Goal: Task Accomplishment & Management: Manage account settings

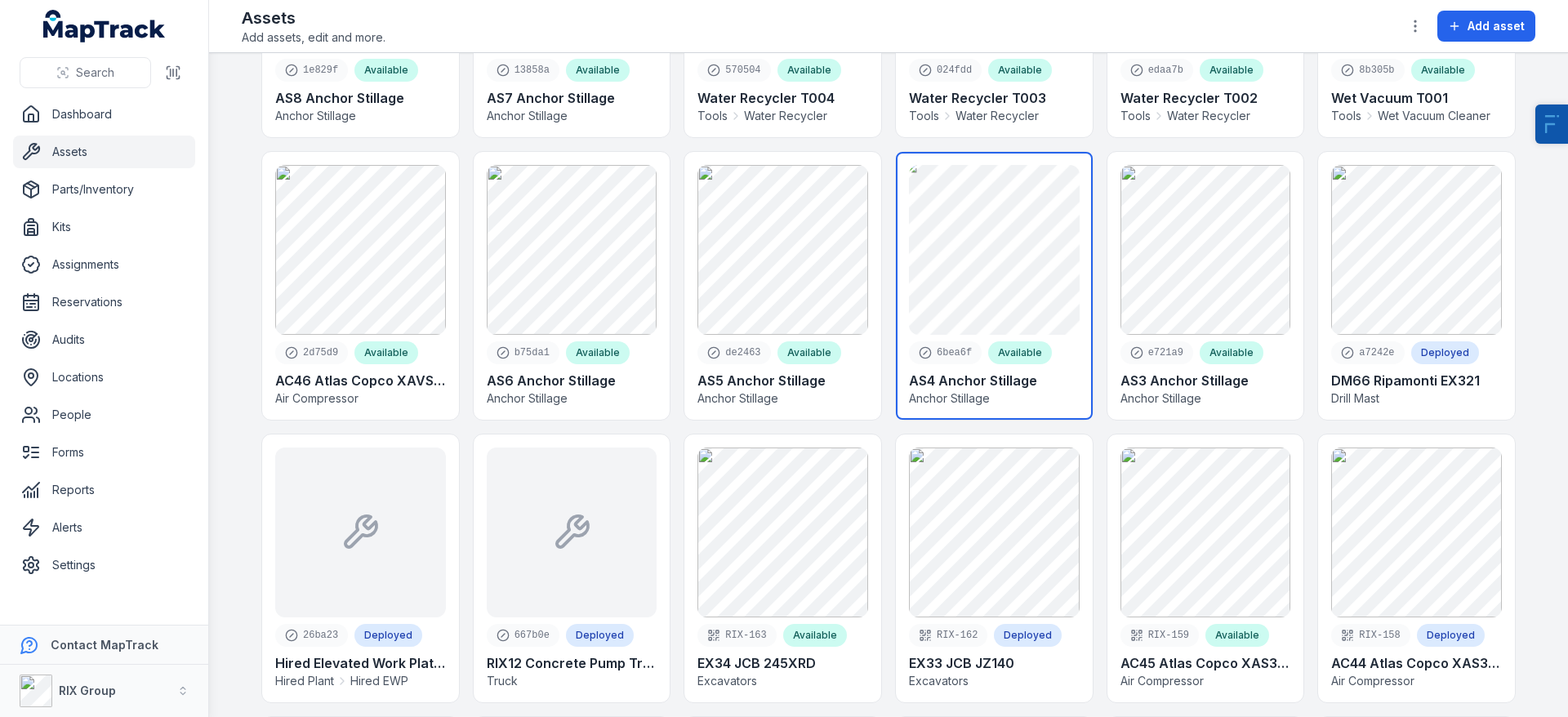
scroll to position [608, 0]
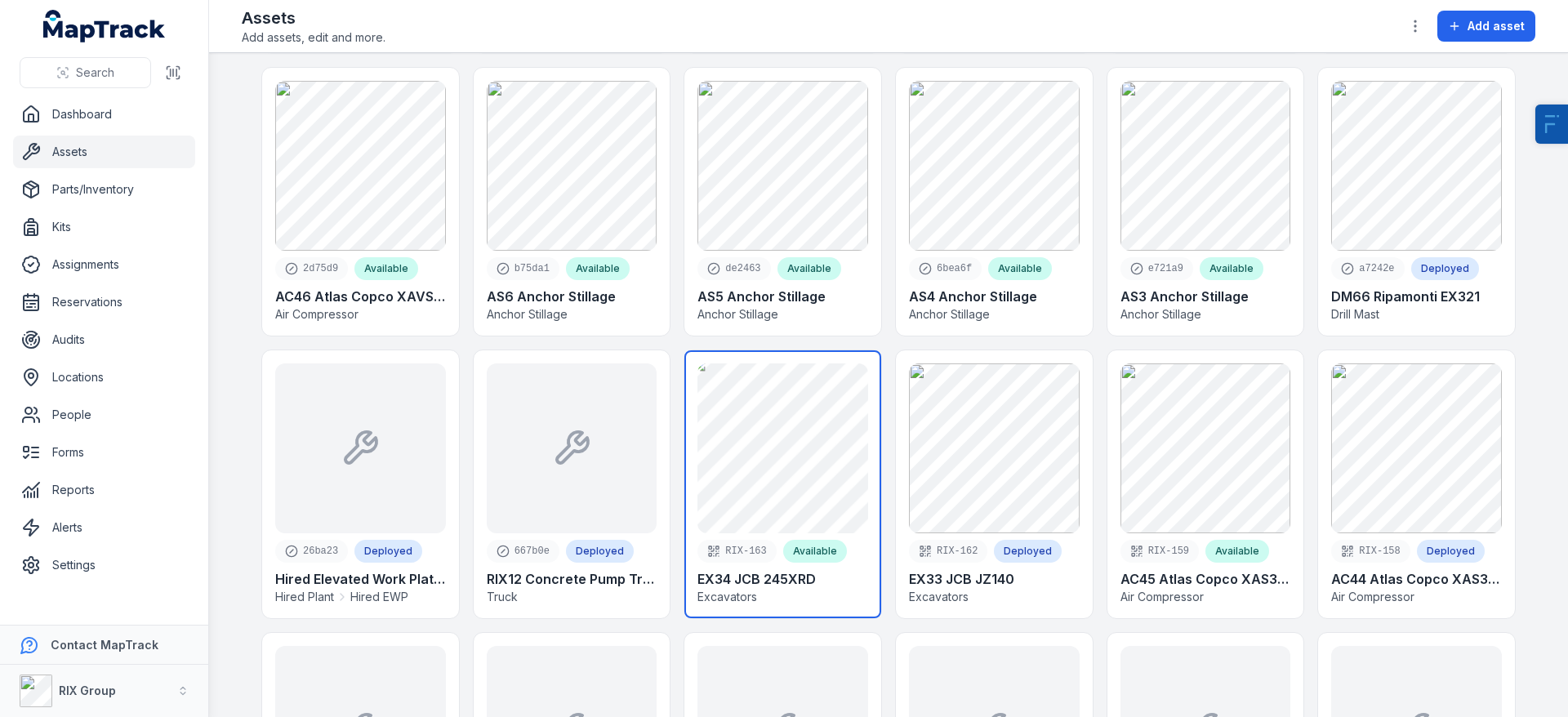
click at [815, 455] on link at bounding box center [782, 484] width 197 height 268
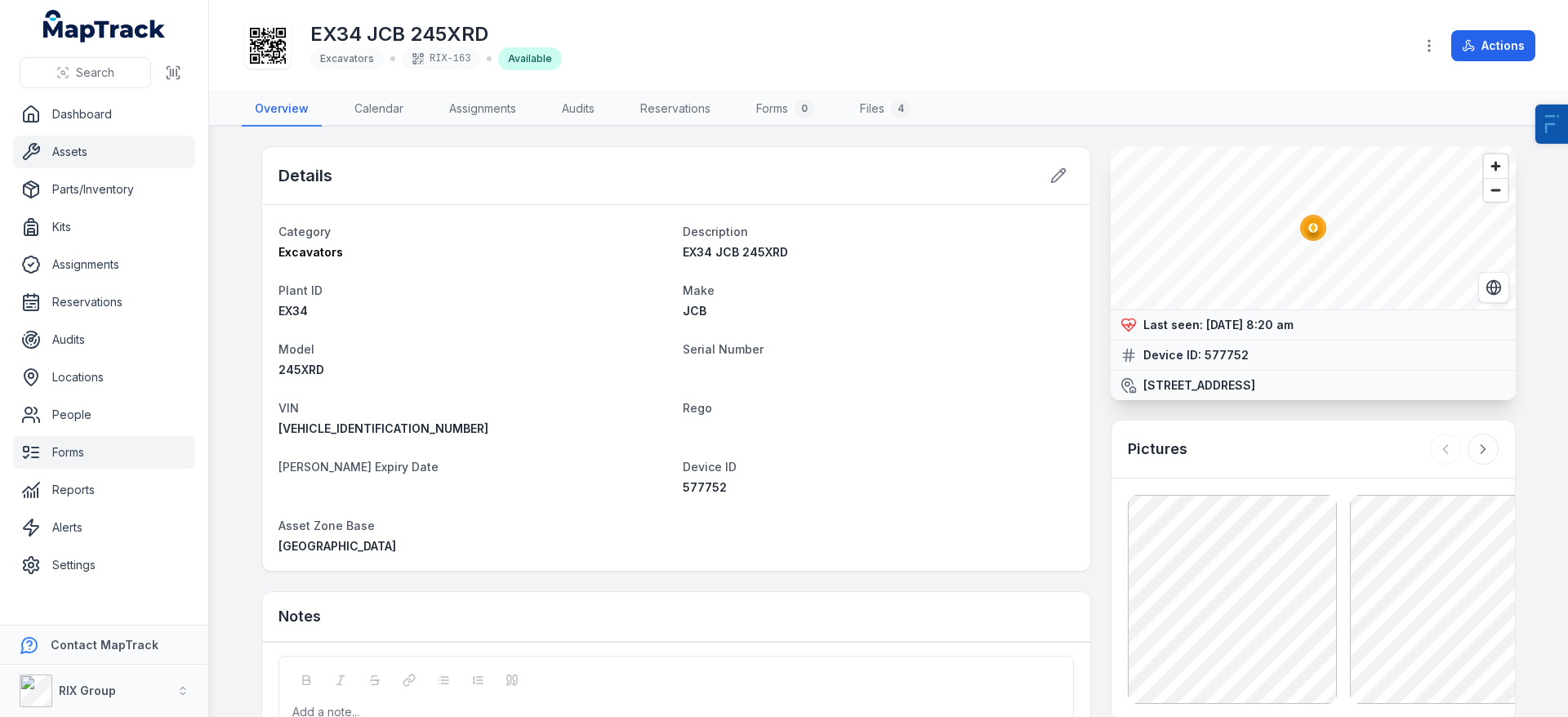
click at [81, 455] on link "Forms" at bounding box center [104, 452] width 182 height 32
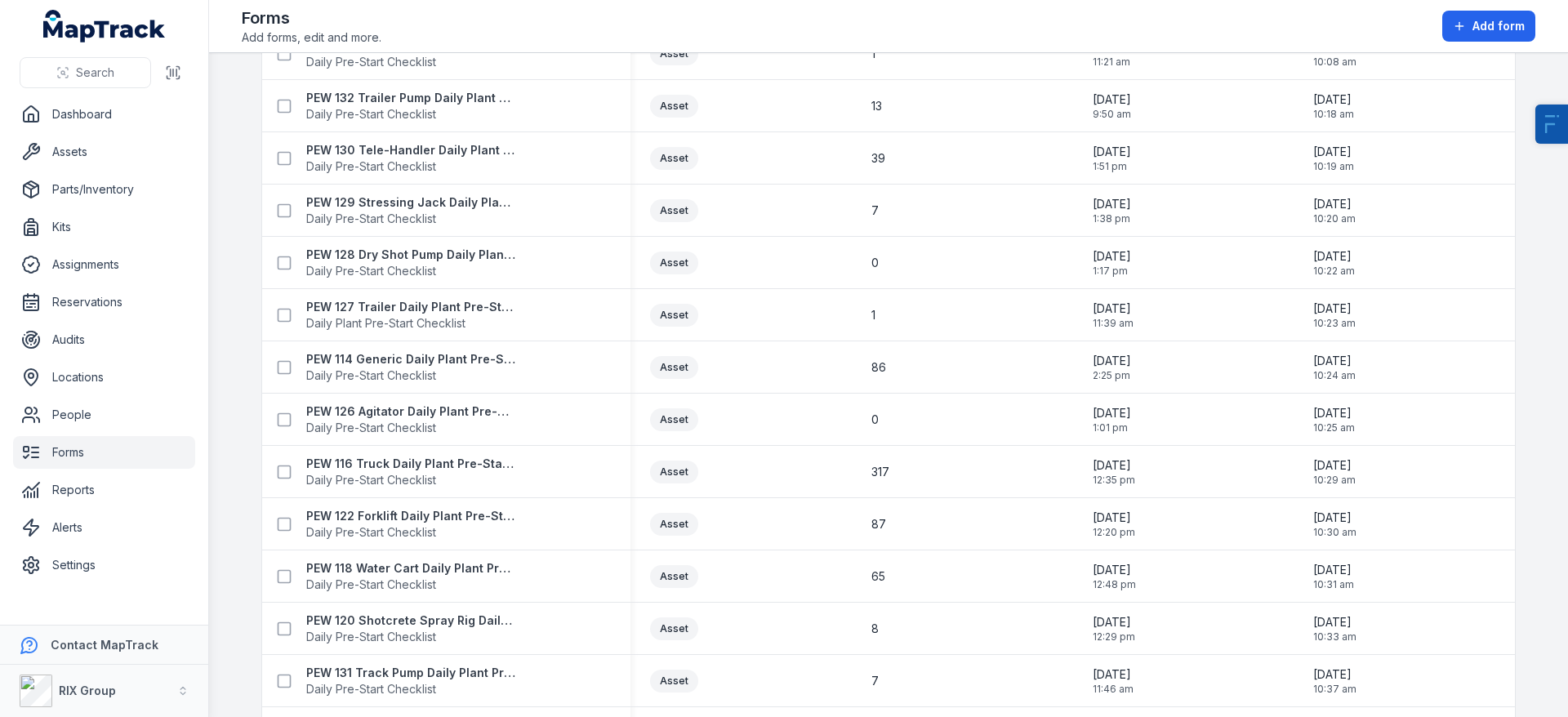
scroll to position [1071, 0]
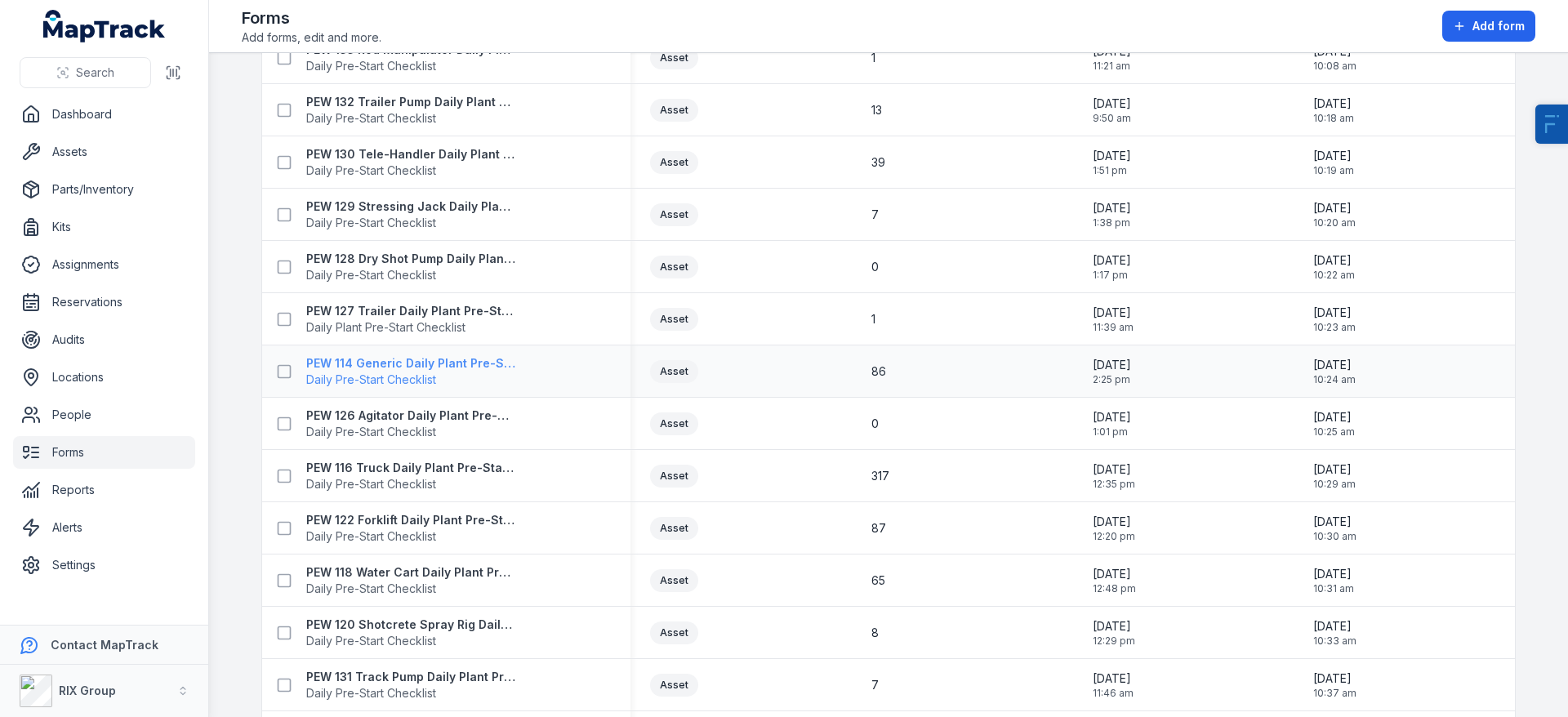
click at [441, 366] on strong "PEW 114 Generic Daily Plant Pre-Start Checklist" at bounding box center [411, 363] width 209 height 17
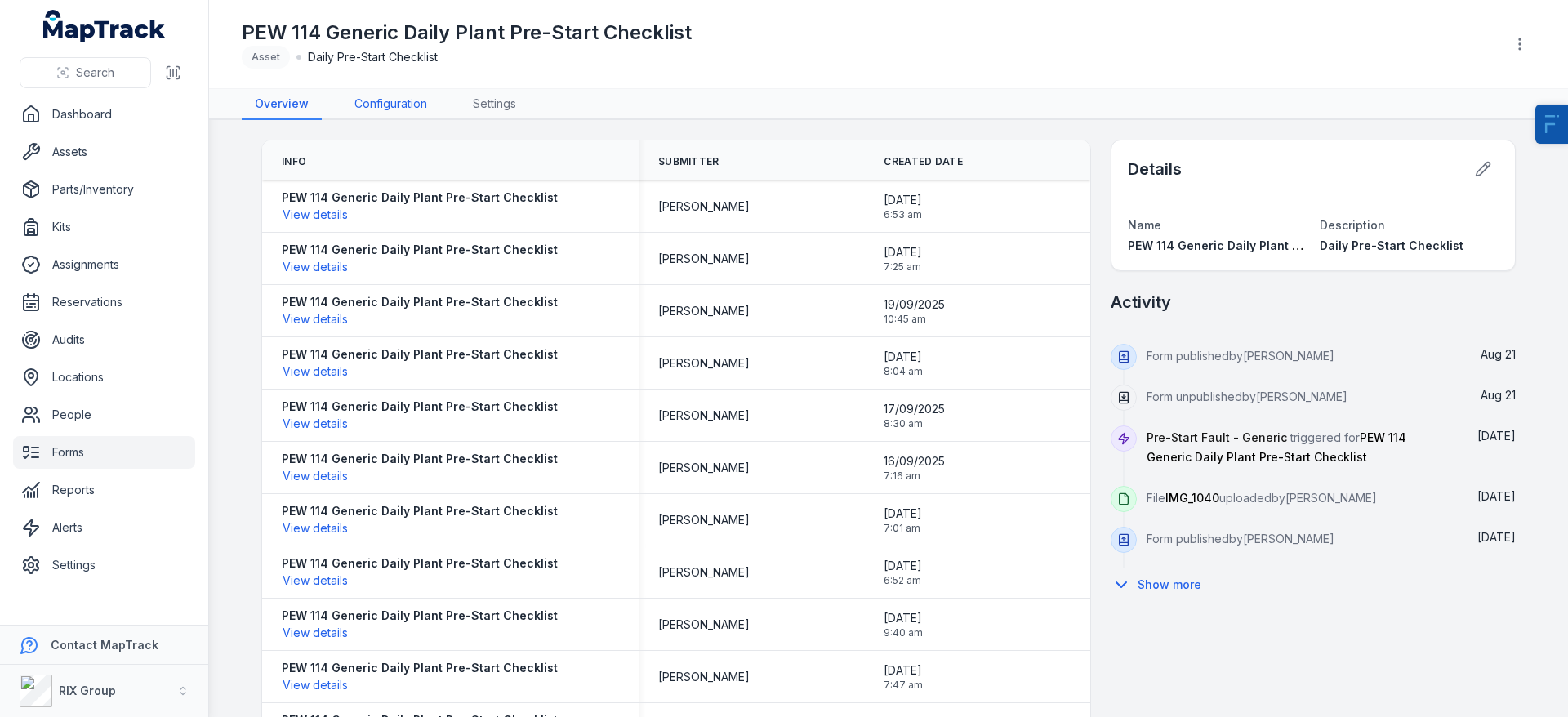
click at [407, 108] on link "Configuration" at bounding box center [391, 105] width 99 height 31
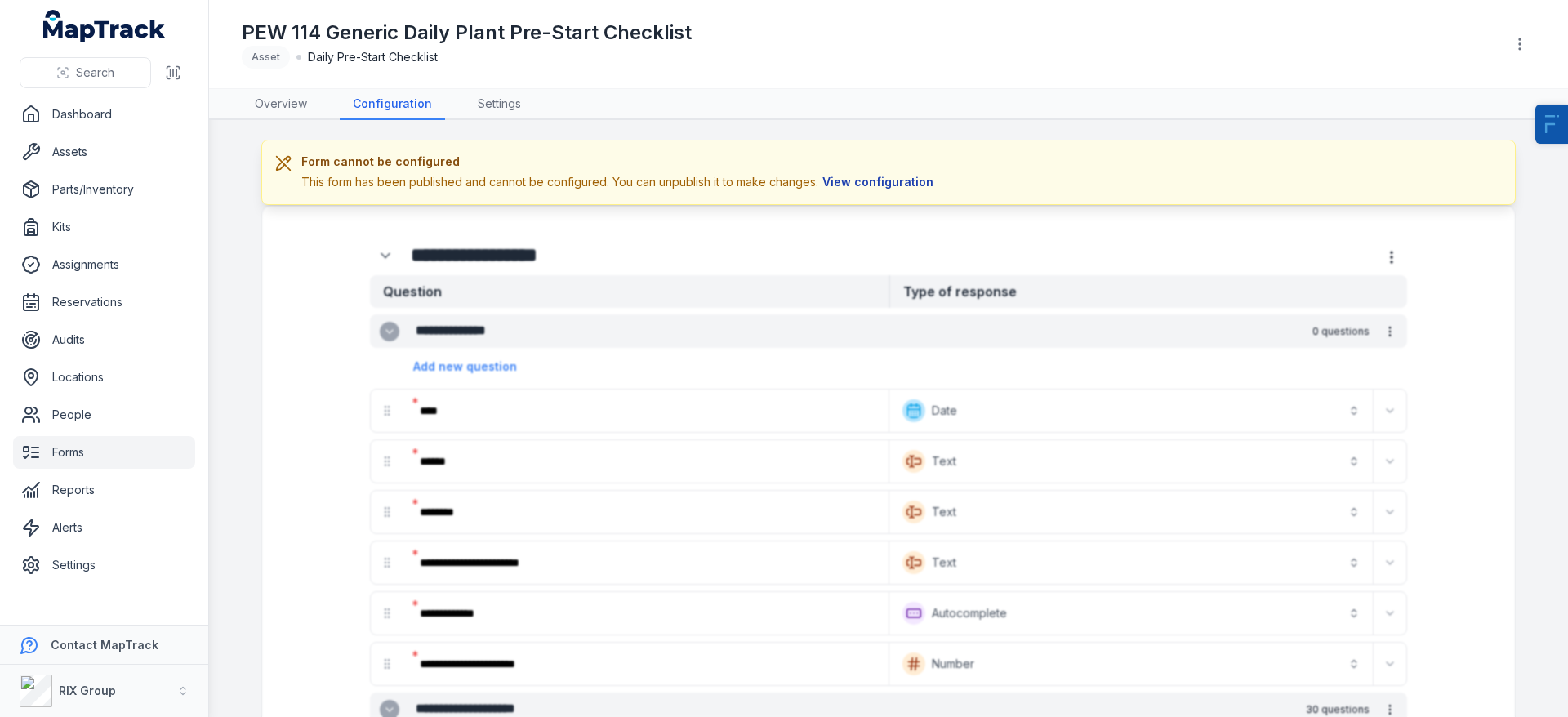
click at [906, 185] on button "View configuration" at bounding box center [878, 182] width 119 height 18
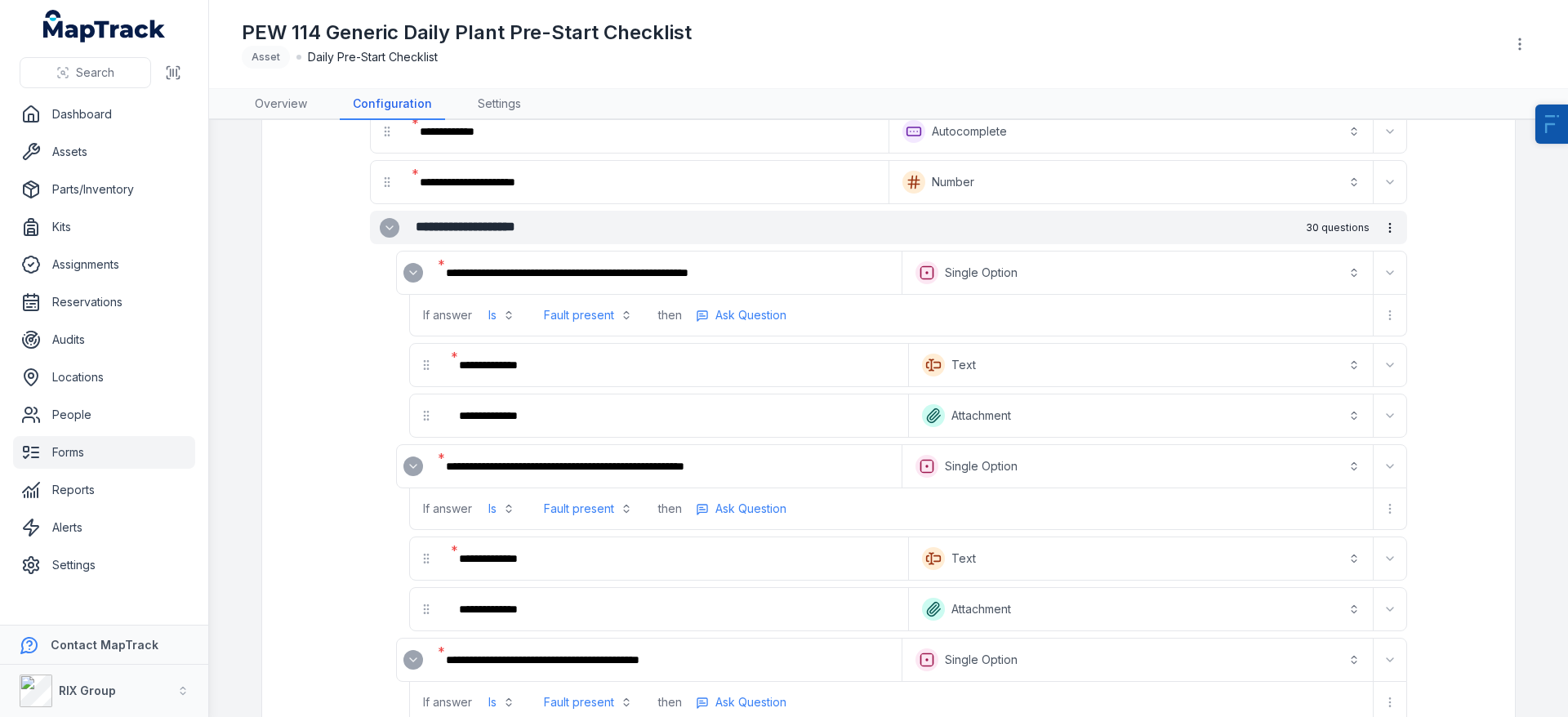
scroll to position [417, 0]
click at [576, 313] on button "Fault present" at bounding box center [588, 314] width 108 height 29
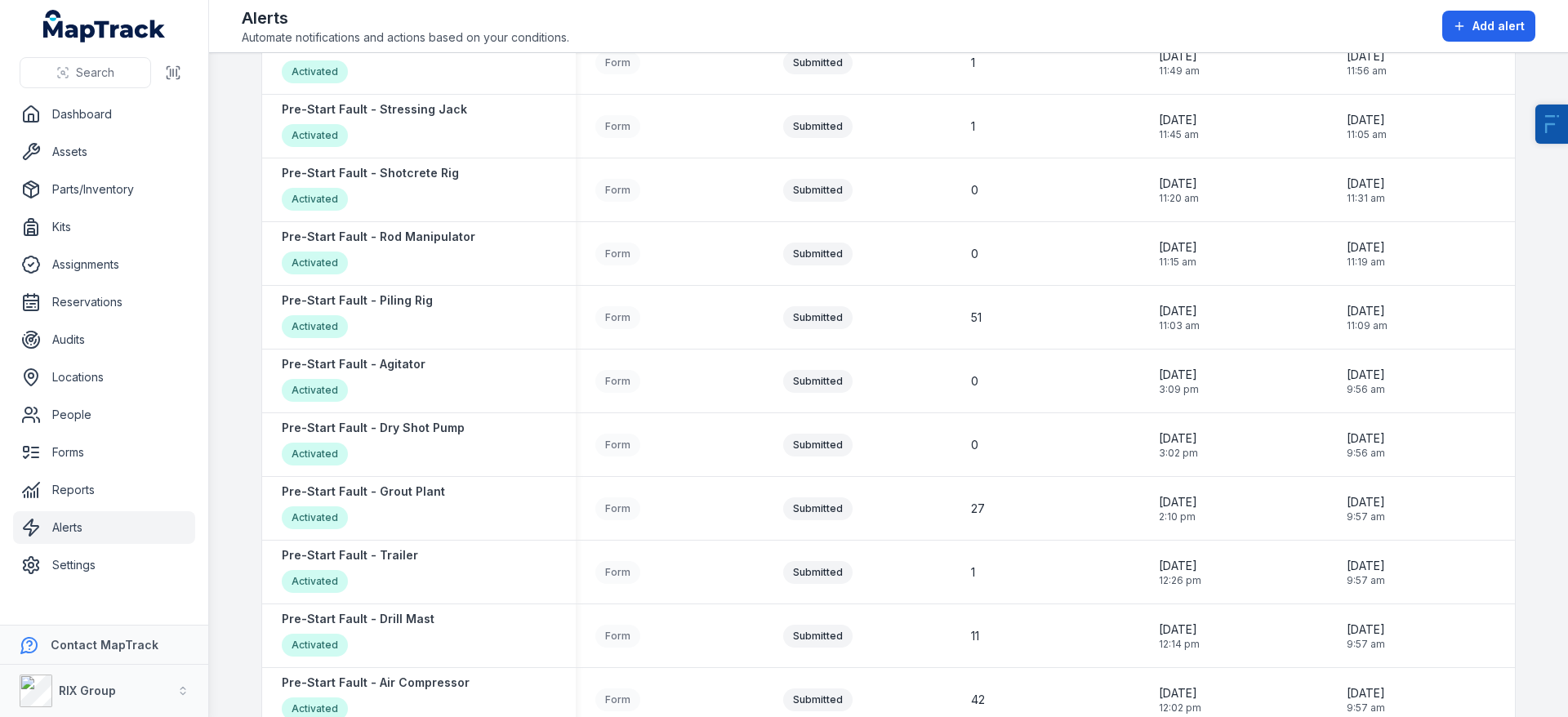
scroll to position [1707, 0]
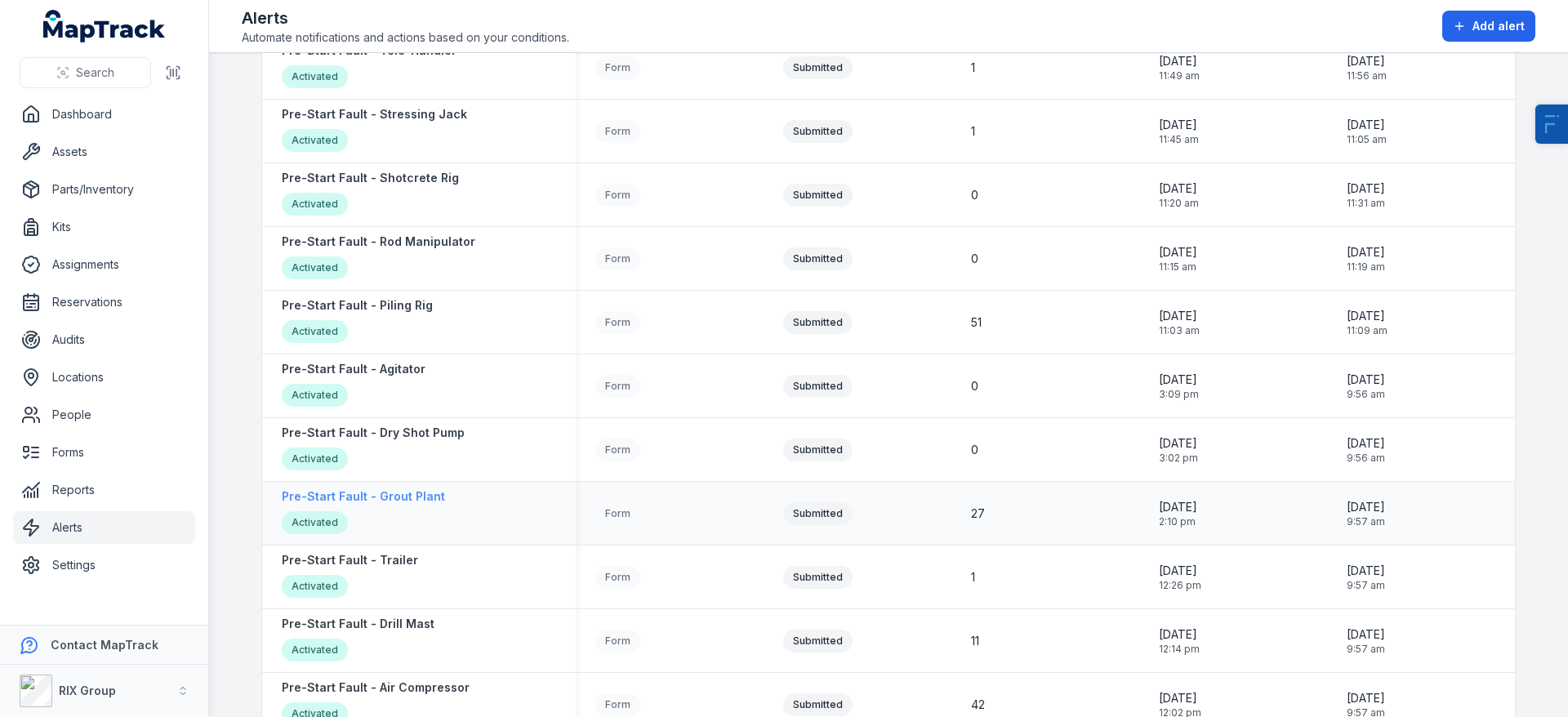
click at [362, 499] on strong "Pre-Start Fault - Grout Plant" at bounding box center [363, 496] width 163 height 17
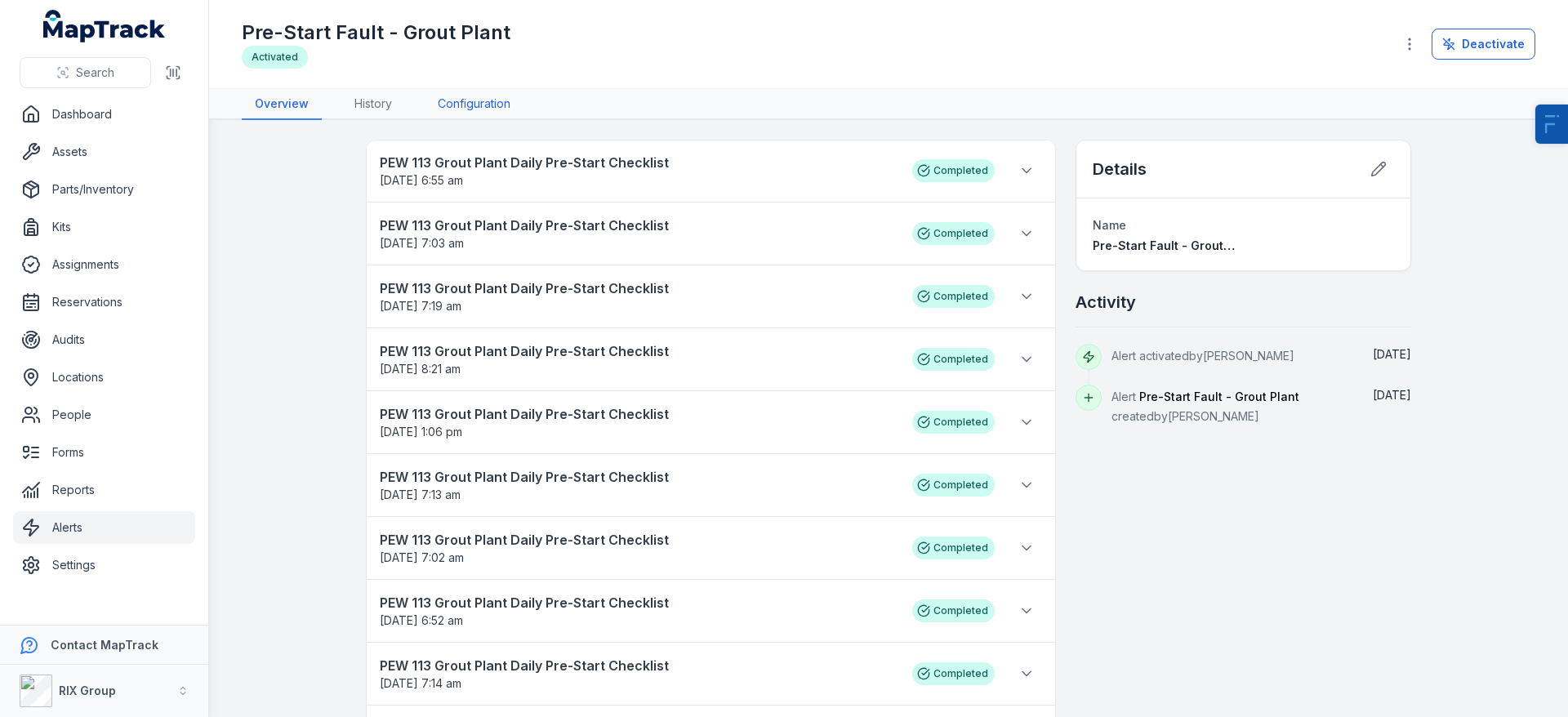
click at [477, 99] on link "Configuration" at bounding box center [474, 105] width 99 height 31
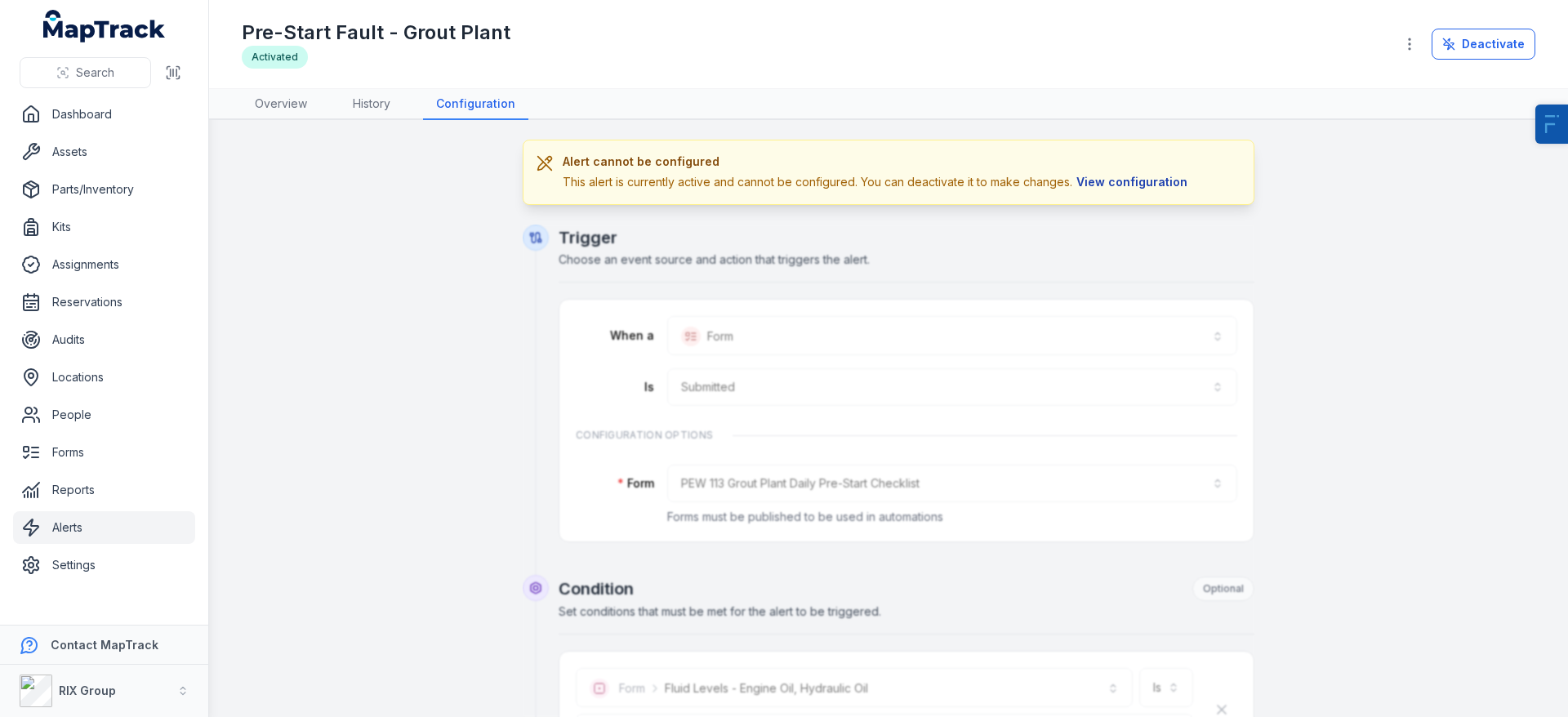
click at [1118, 184] on button "View configuration" at bounding box center [1132, 182] width 119 height 18
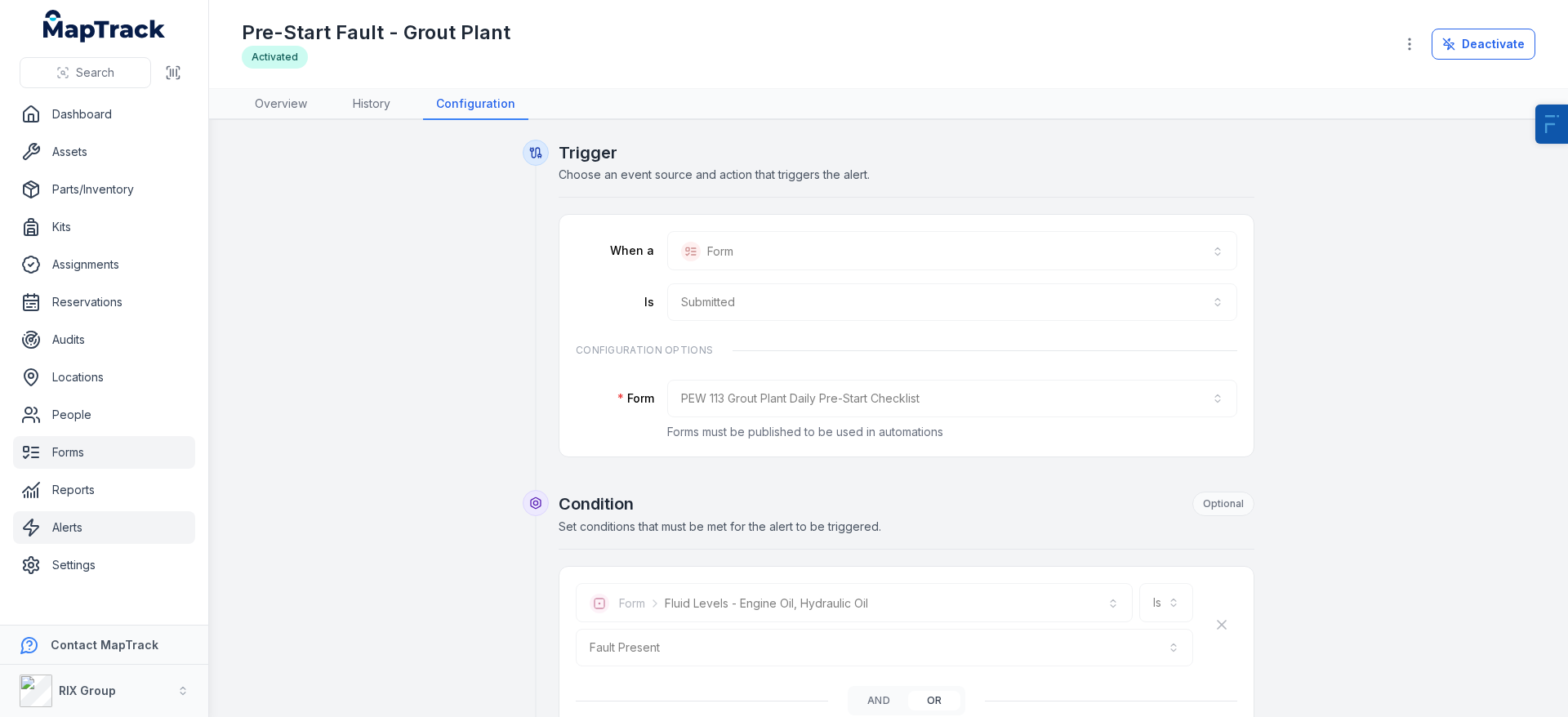
click at [110, 460] on link "Forms" at bounding box center [104, 452] width 182 height 32
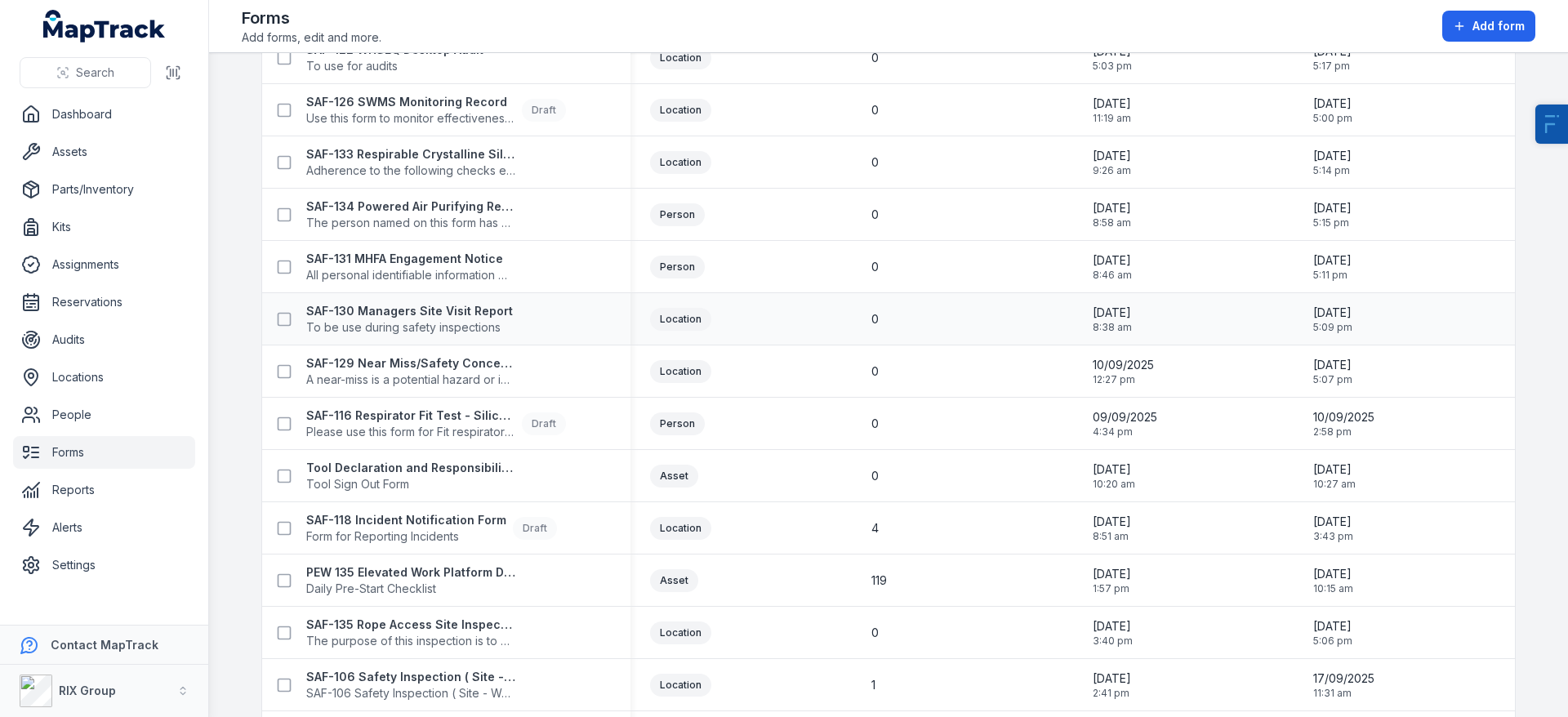
scroll to position [188, 0]
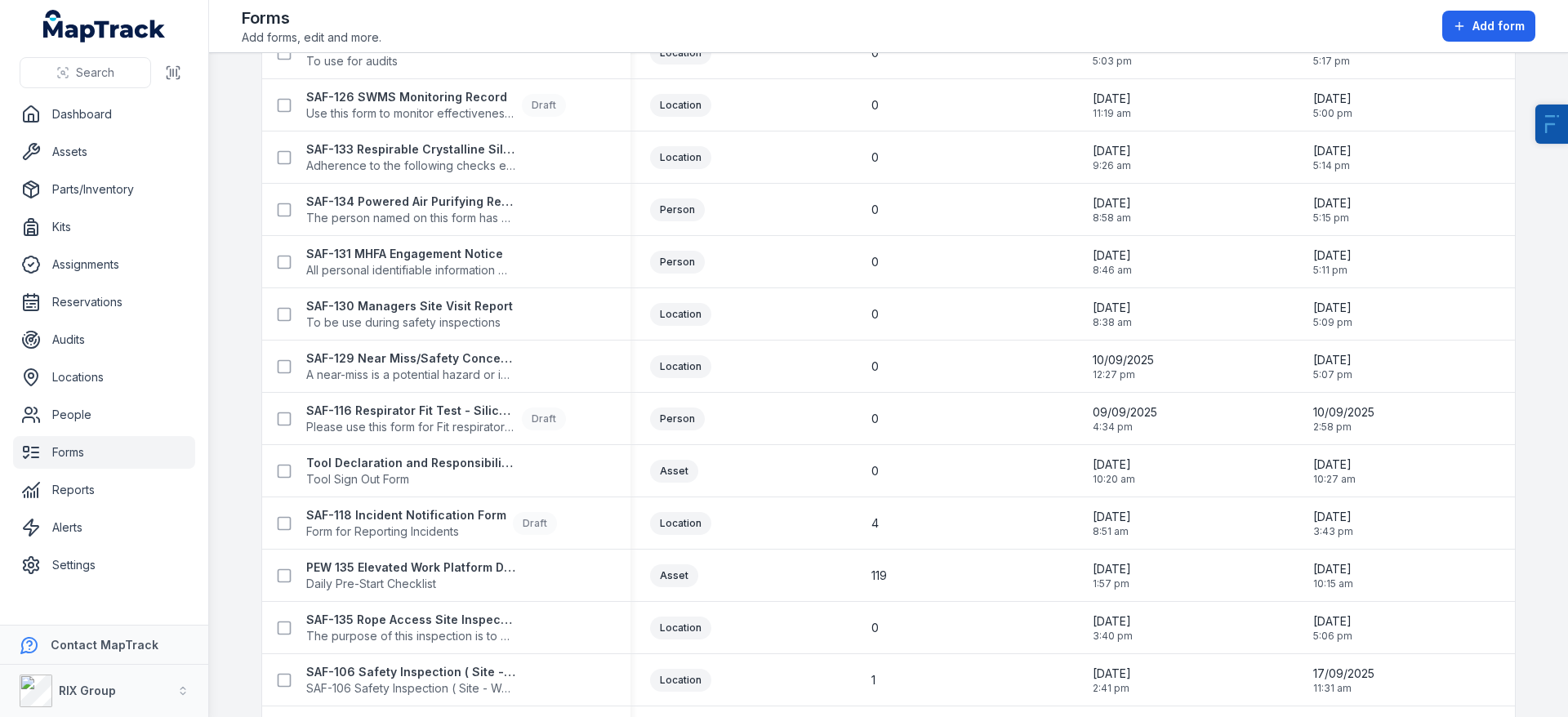
click at [92, 453] on link "Forms" at bounding box center [104, 452] width 182 height 32
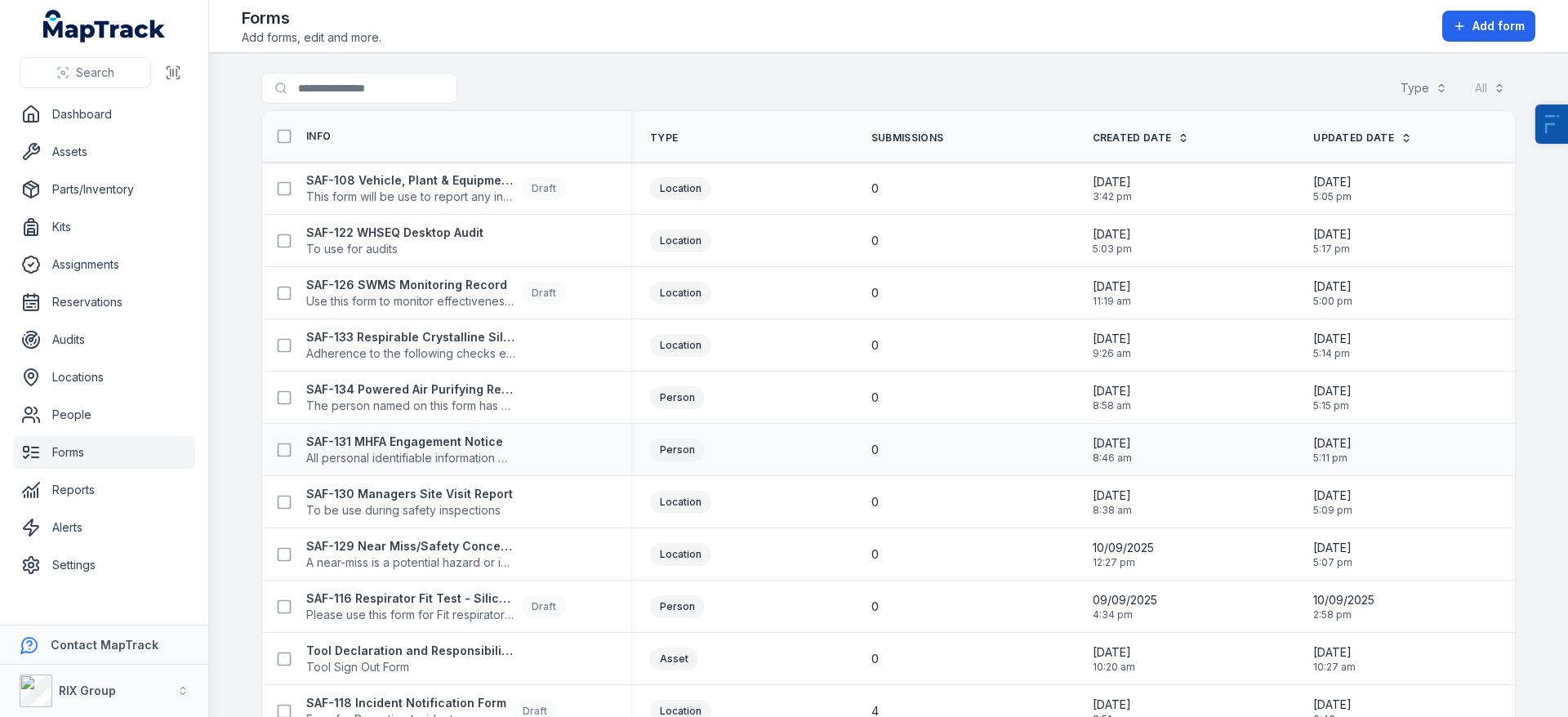
click at [417, 468] on div "SAF-131 MHFA Engagement Notice All personal identifiable information must be an…" at bounding box center [446, 450] width 368 height 46
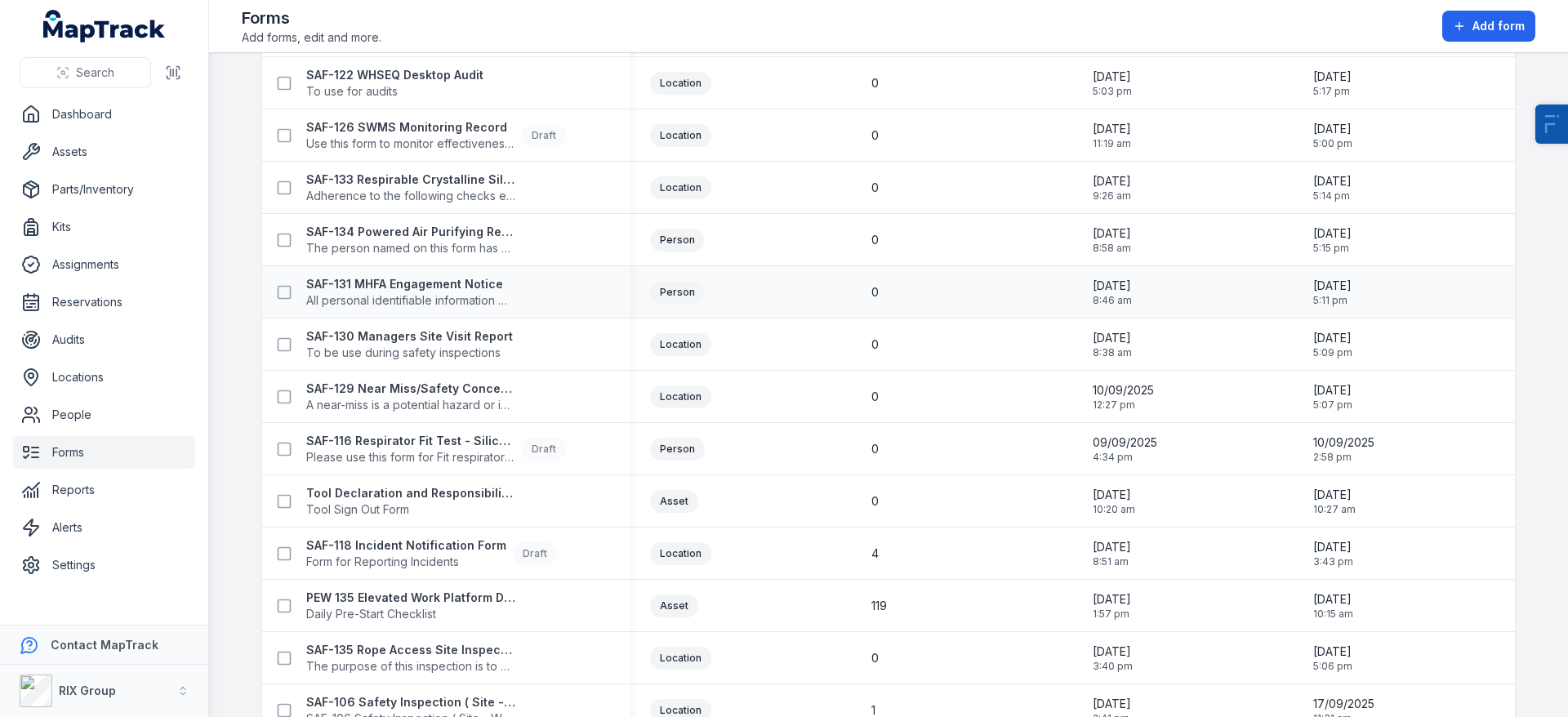
scroll to position [160, 0]
click at [419, 599] on strong "PEW 135 Elevated Work Platform Daily Pre-Start Checklist" at bounding box center [411, 595] width 209 height 17
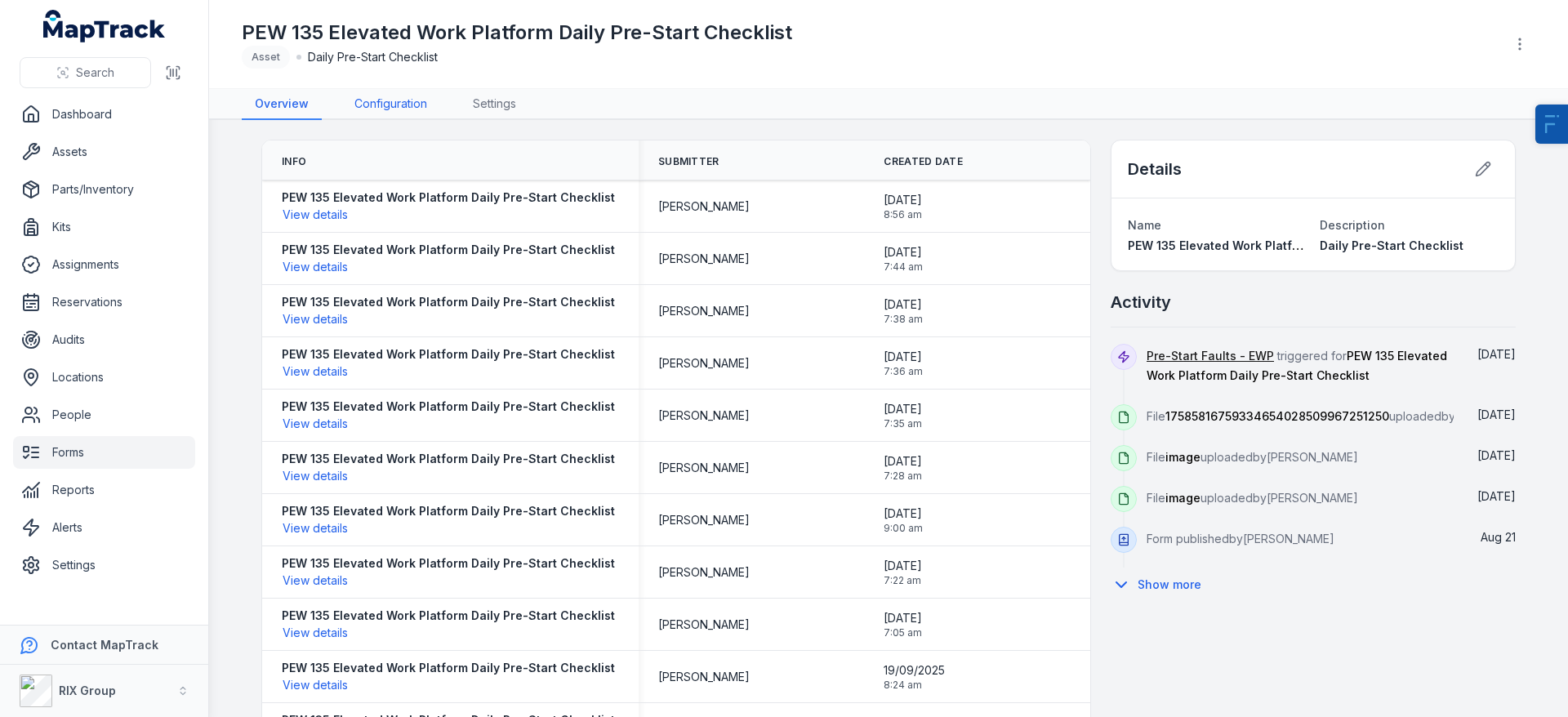
click at [395, 105] on link "Configuration" at bounding box center [391, 105] width 99 height 31
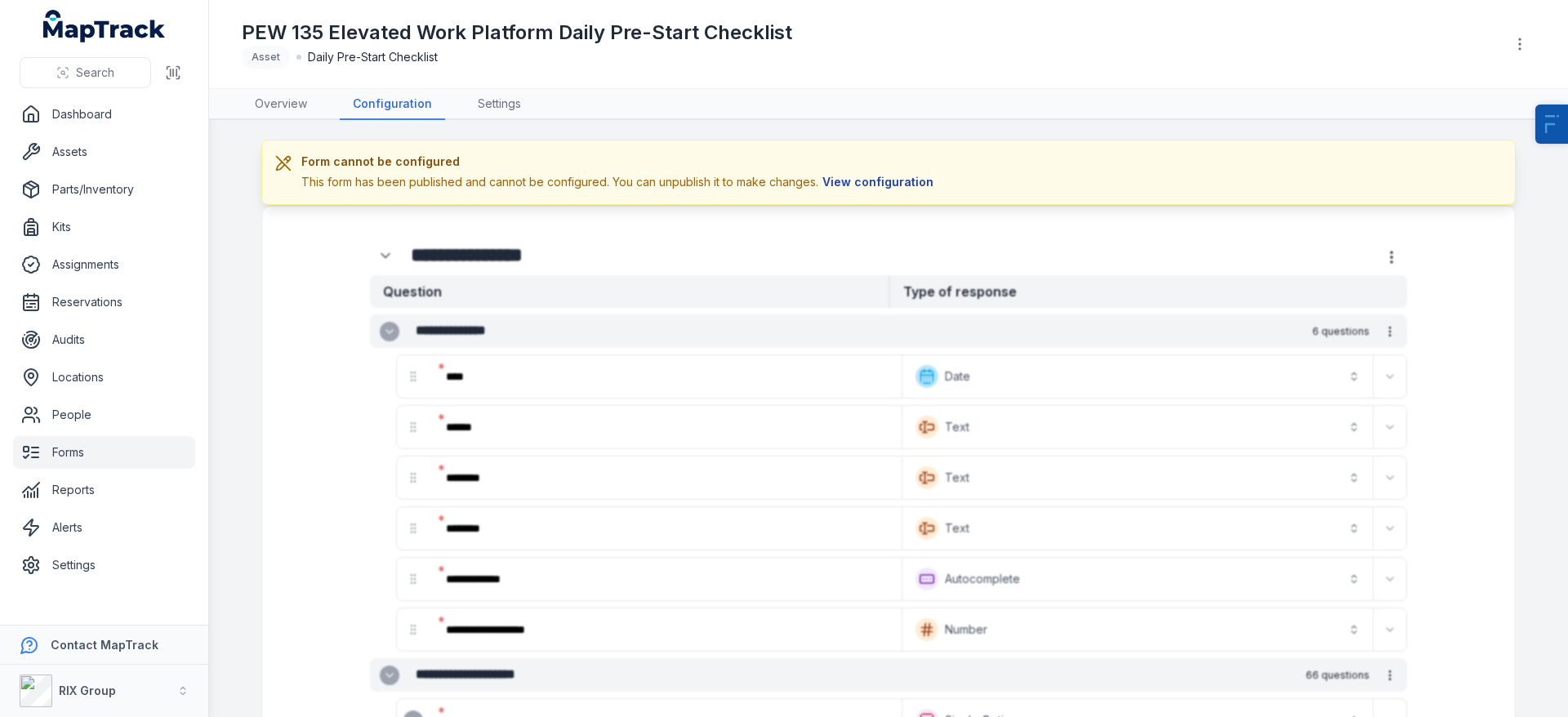
click at [872, 182] on button "View configuration" at bounding box center [878, 182] width 119 height 18
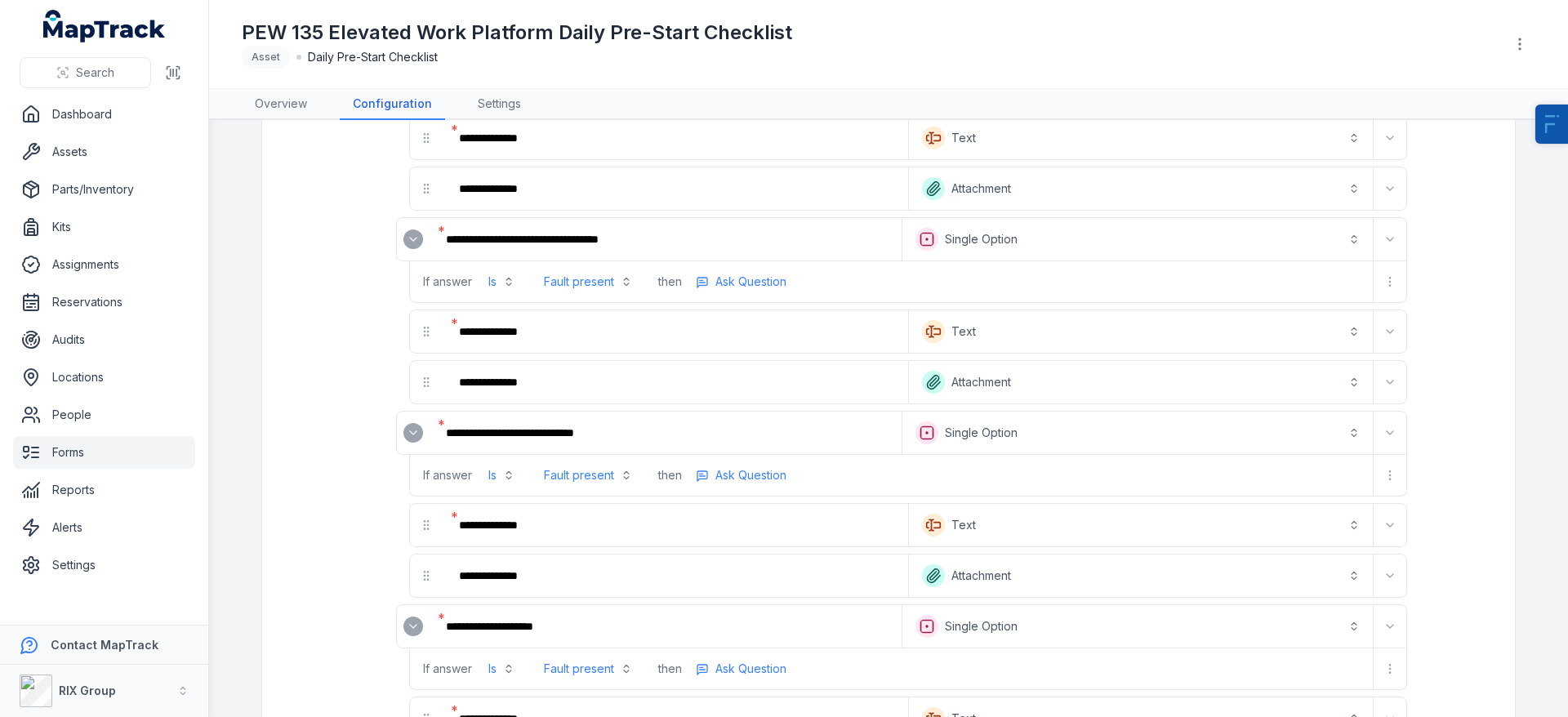
scroll to position [802, 0]
